Goal: Find specific page/section: Find specific page/section

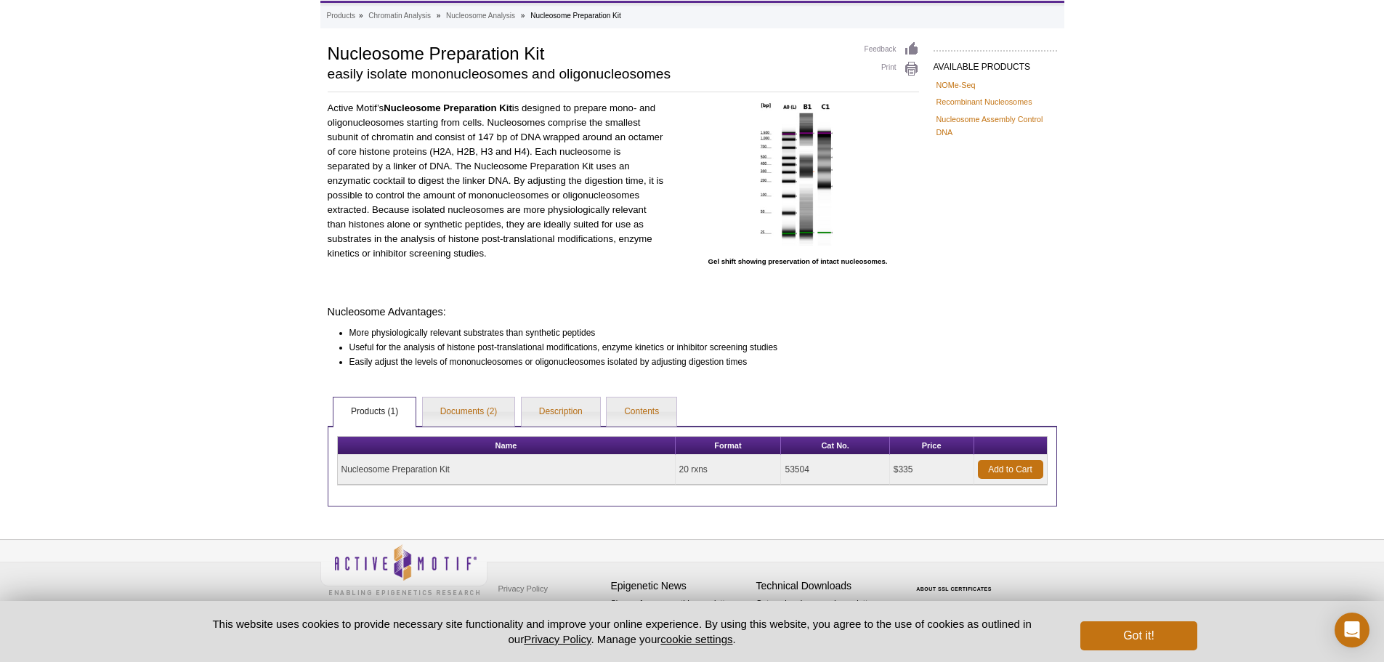
scroll to position [76, 0]
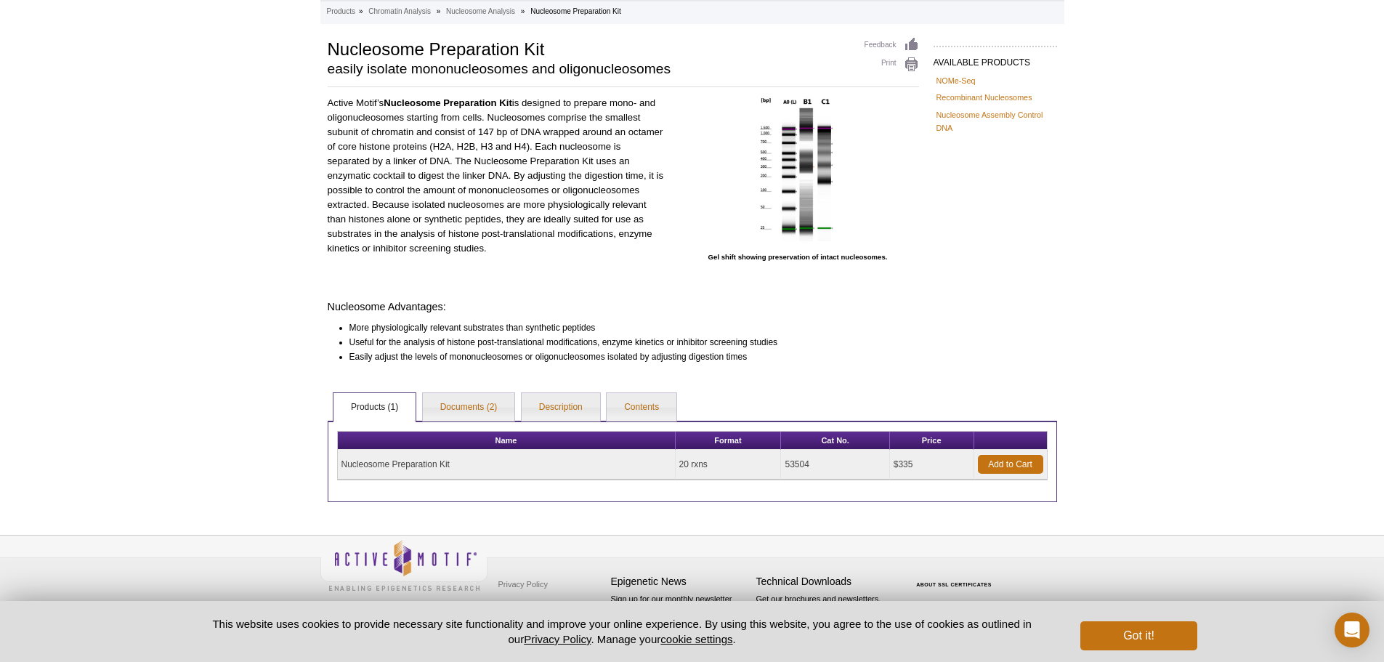
click at [805, 464] on td "53504" at bounding box center [835, 465] width 108 height 30
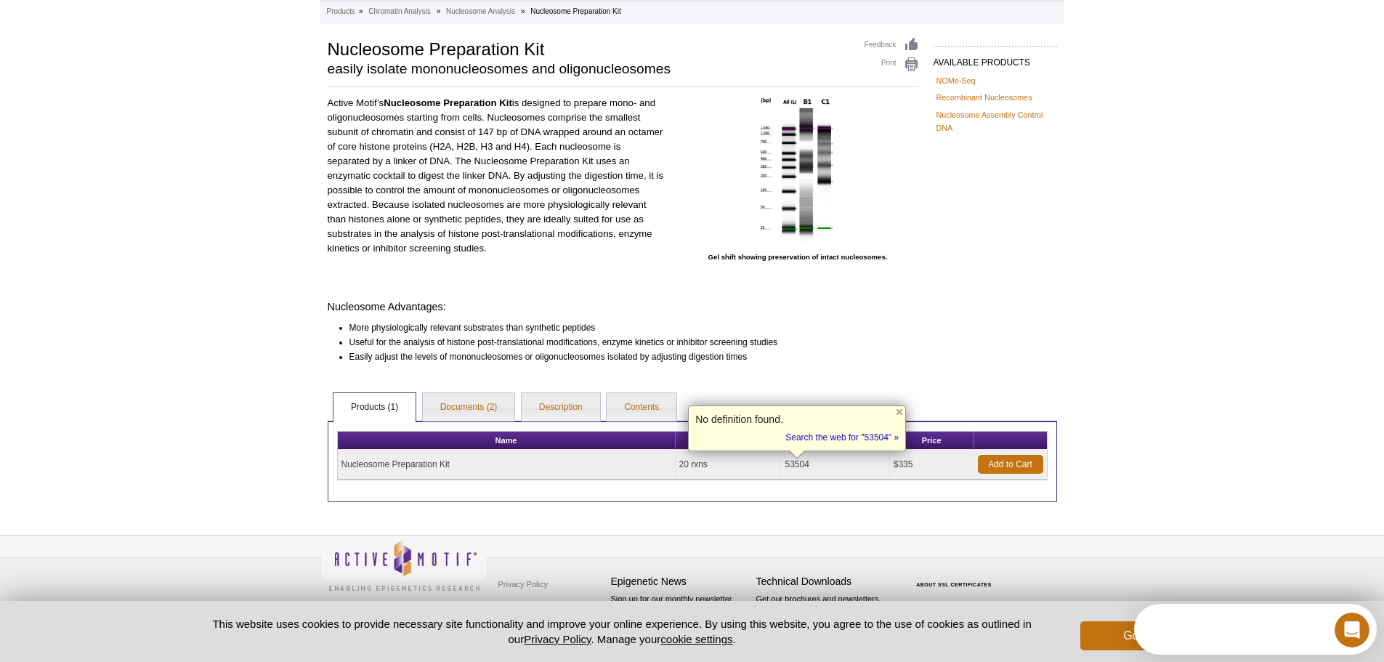
scroll to position [0, 0]
copy td "53504"
click at [185, 347] on div "Active Motif Logo Enabling Epigenetics Research 0 Search Skip to content Active…" at bounding box center [692, 292] width 1384 height 737
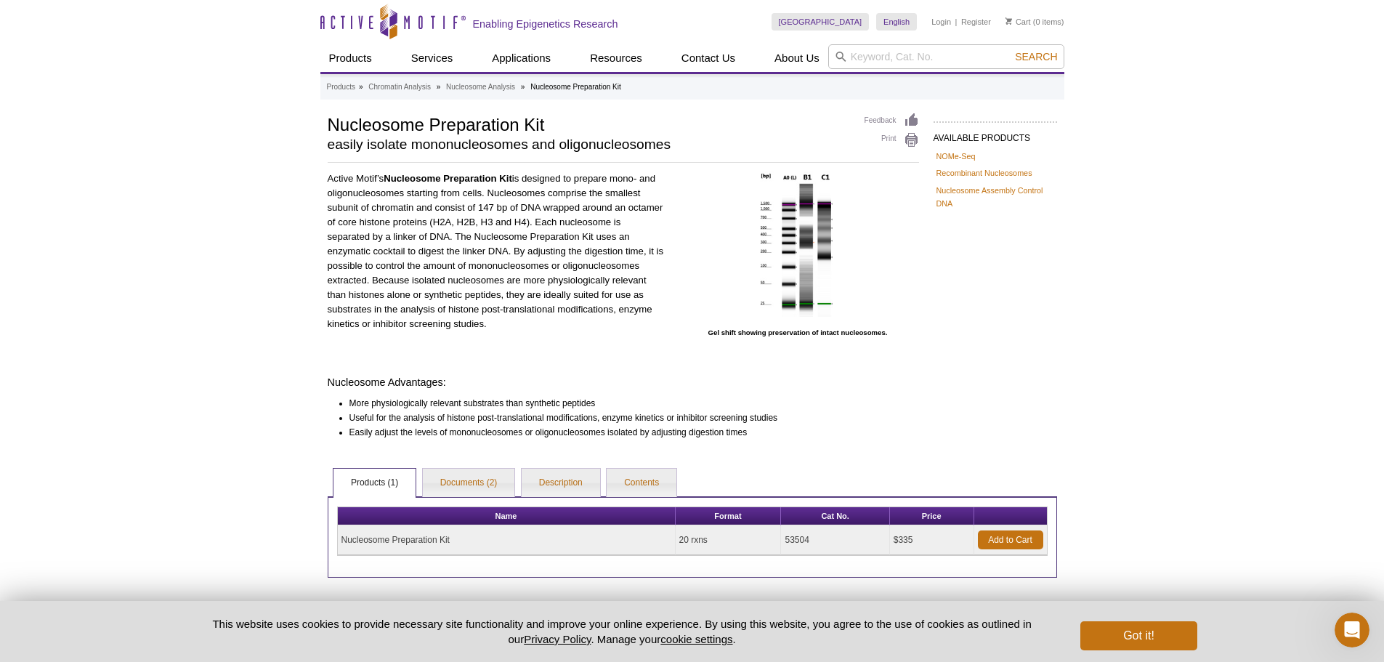
click at [458, 125] on h1 "Nucleosome Preparation Kit" at bounding box center [589, 124] width 522 height 22
copy div "Nucleosome Preparation Kit"
